Goal: Register for event/course

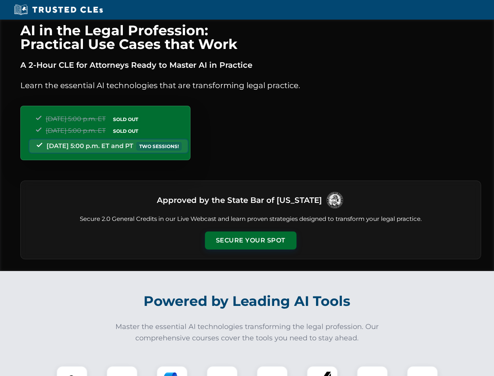
click at [251, 240] on button "Secure Your Spot" at bounding box center [251, 240] width 92 height 18
click at [72, 371] on img at bounding box center [72, 381] width 23 height 23
